Goal: Task Accomplishment & Management: Use online tool/utility

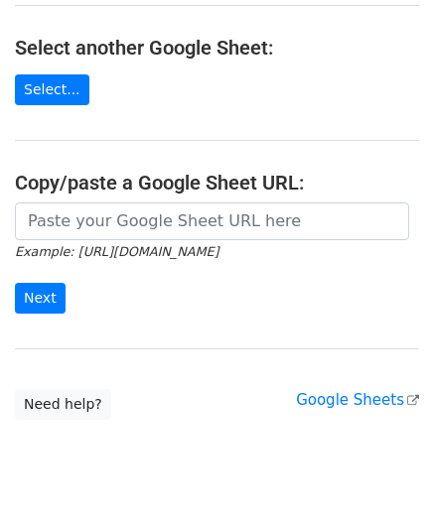
scroll to position [260, 0]
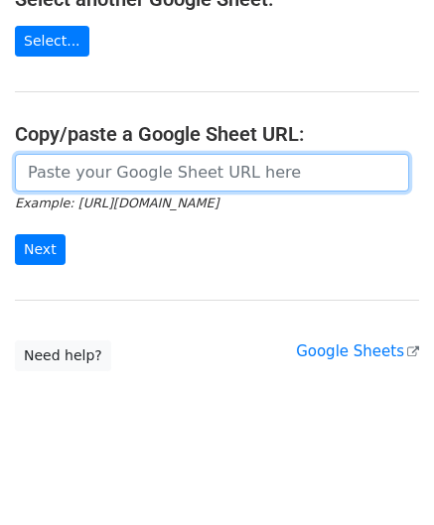
click at [87, 163] on input "url" at bounding box center [212, 173] width 394 height 38
paste input "[URL][DOMAIN_NAME]"
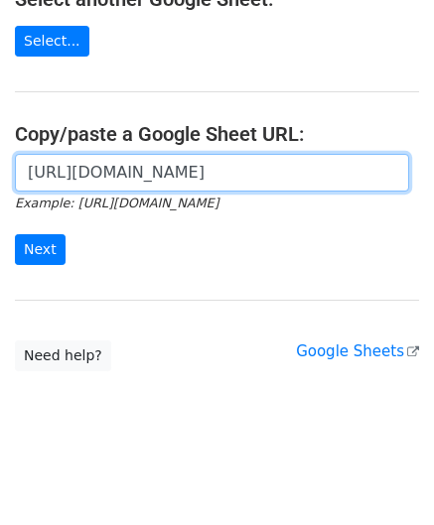
scroll to position [0, 441]
type input "[URL][DOMAIN_NAME]"
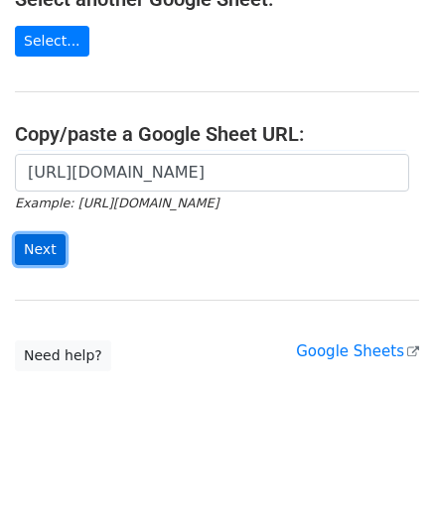
scroll to position [0, 0]
click at [46, 249] on input "Next" at bounding box center [40, 249] width 51 height 31
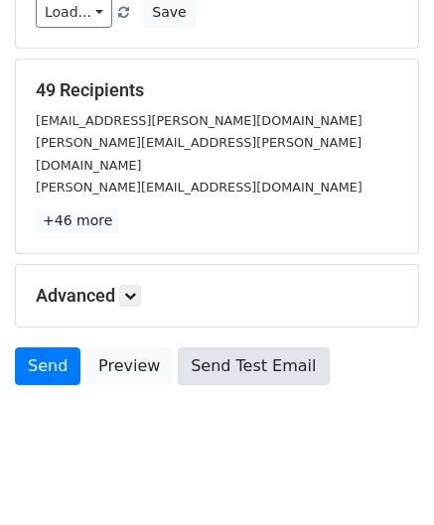
scroll to position [242, 0]
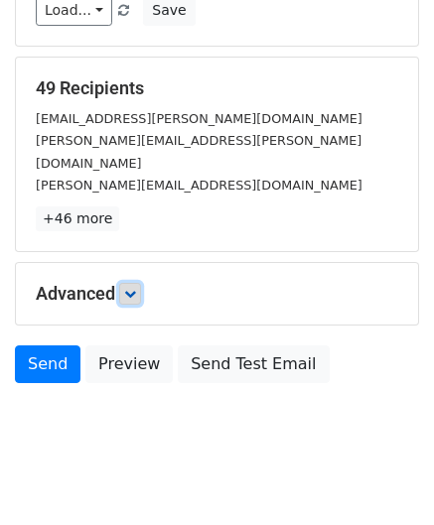
click at [136, 288] on icon at bounding box center [130, 294] width 12 height 12
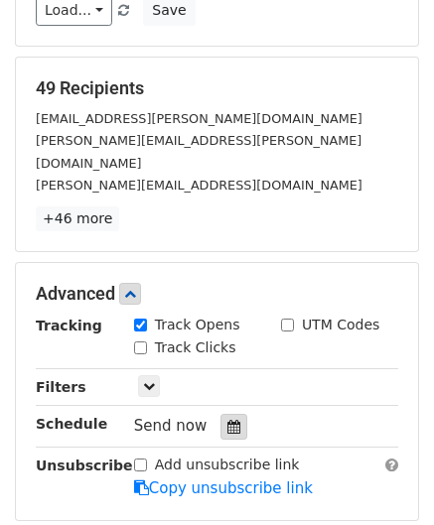
click at [228, 420] on icon at bounding box center [233, 427] width 13 height 14
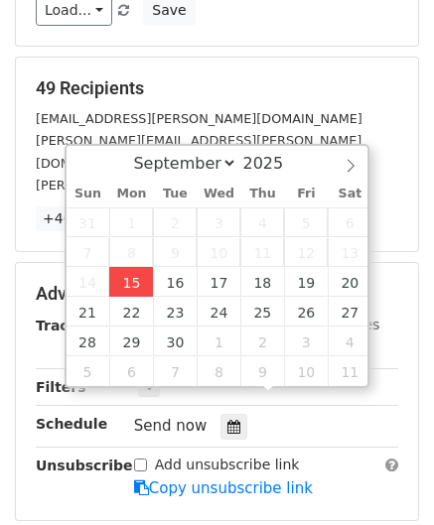
type input "2025-09-15 12:00"
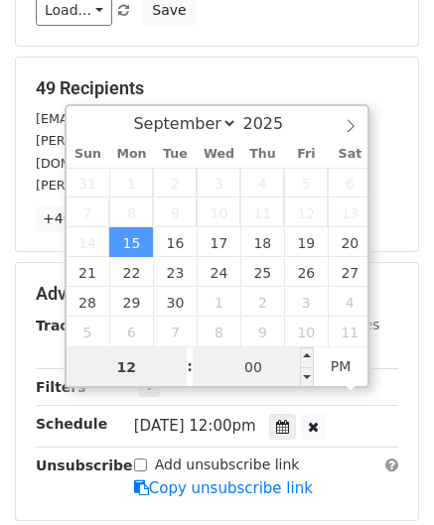
paste input "1"
type input "11"
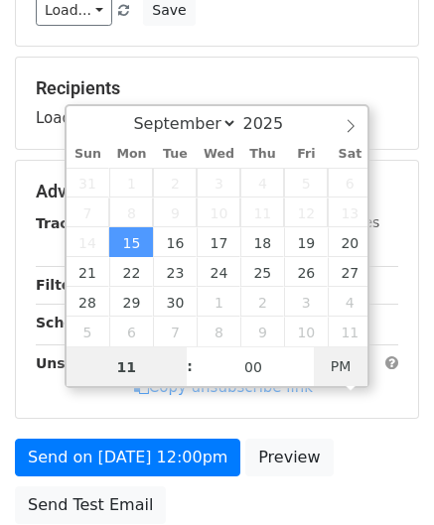
type input "2025-09-15 11:00"
click at [339, 371] on span "PM" at bounding box center [341, 367] width 55 height 40
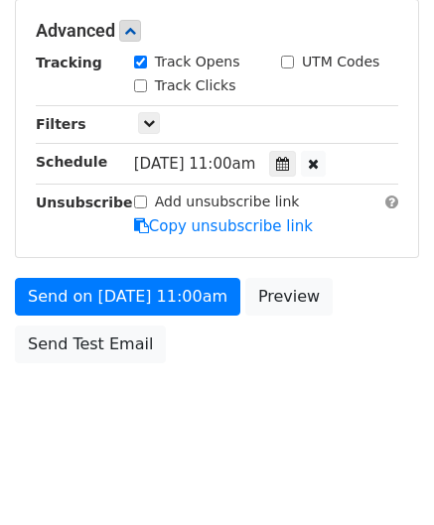
scroll to position [483, 0]
